Goal: Information Seeking & Learning: Check status

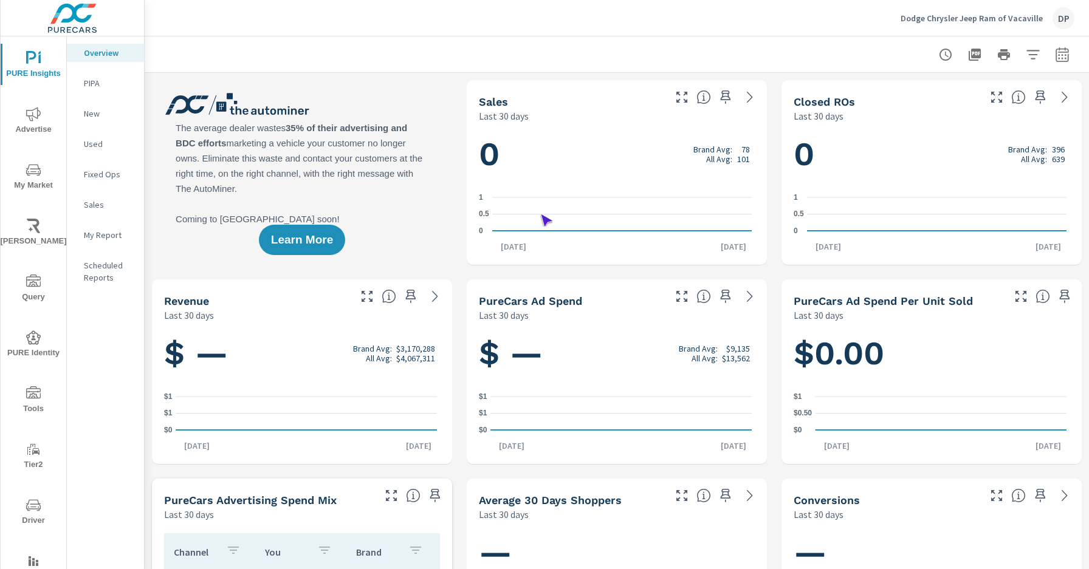
scroll to position [1, 0]
click at [31, 513] on span "Driver" at bounding box center [33, 513] width 58 height 30
